Goal: Find specific page/section: Find specific page/section

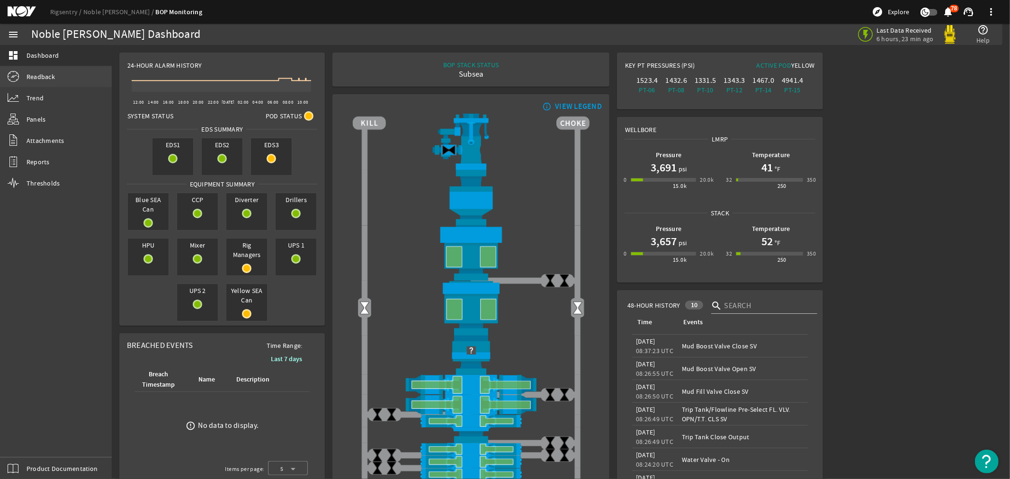
click at [32, 78] on span "Readback" at bounding box center [41, 76] width 28 height 9
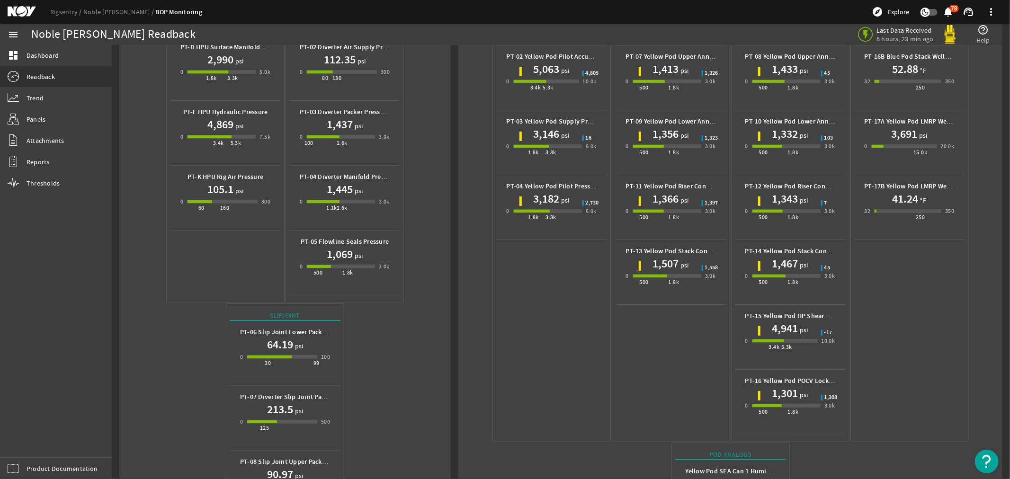
scroll to position [375, 0]
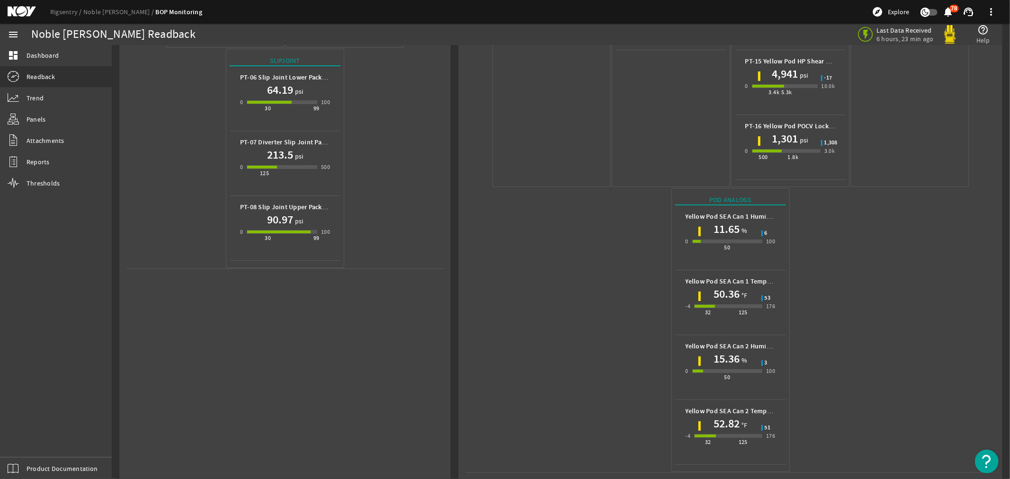
click at [19, 10] on mat-icon at bounding box center [29, 11] width 43 height 11
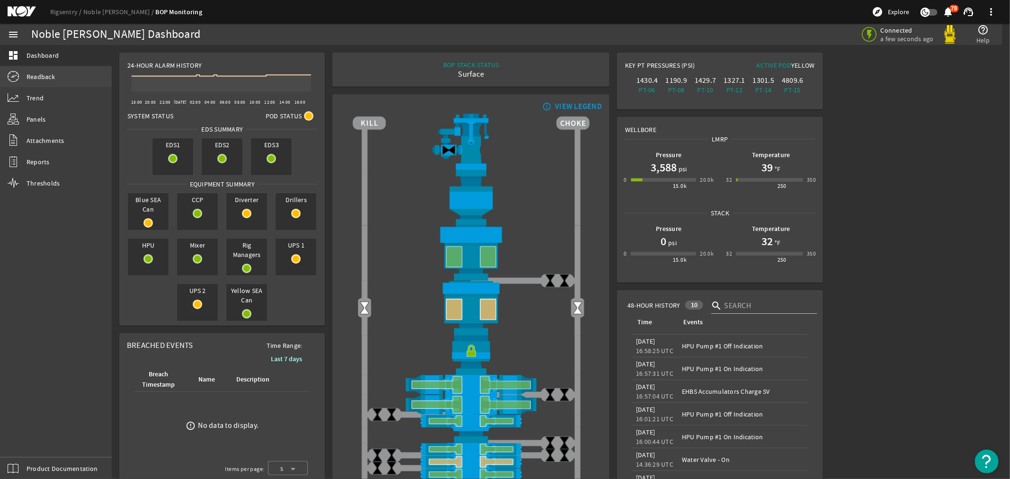
click at [46, 73] on span "Readback" at bounding box center [41, 76] width 28 height 9
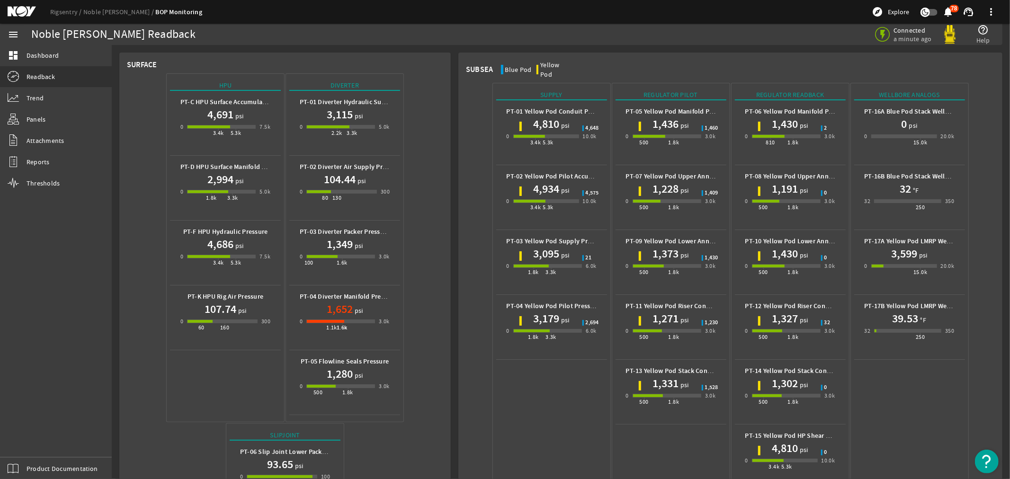
scroll to position [375, 0]
